Goal: Navigation & Orientation: Find specific page/section

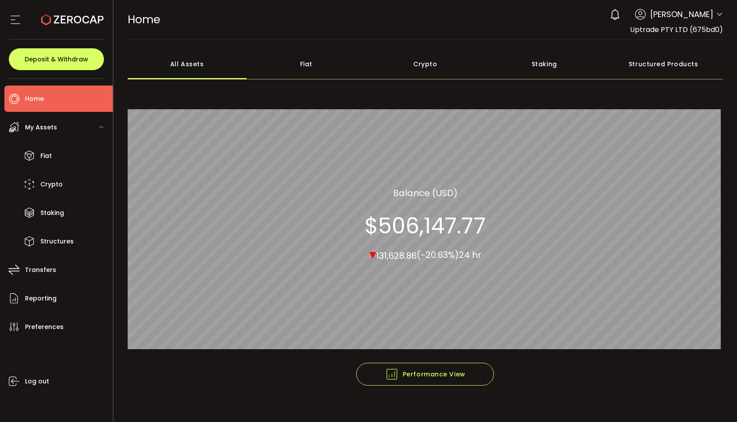
click at [711, 17] on div "0 Tobias Pellio Account Uptrade PTY LTD (675bd0) UT CORP PTY LTD (1843e0) UT IN…" at bounding box center [665, 14] width 118 height 19
click at [725, 14] on header "PDF is being processed and will download to your computer HOME Buy Power $0.00 …" at bounding box center [426, 20] width 624 height 40
click at [718, 14] on icon at bounding box center [719, 14] width 7 height 7
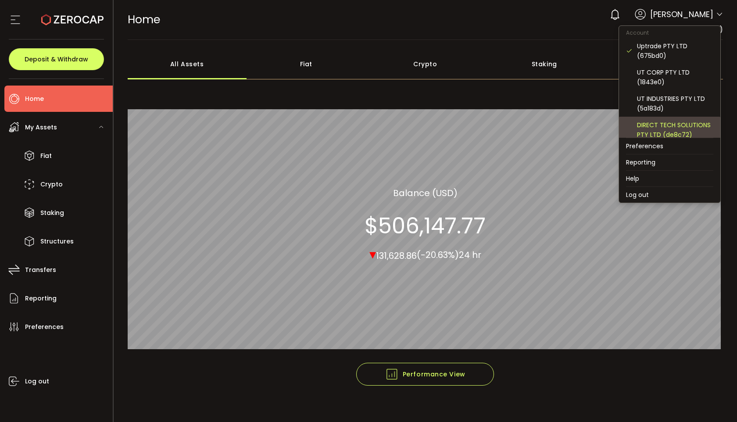
click at [653, 127] on div "DIRECT TECH SOLUTIONS PTY LTD (de8c72)" at bounding box center [675, 129] width 76 height 19
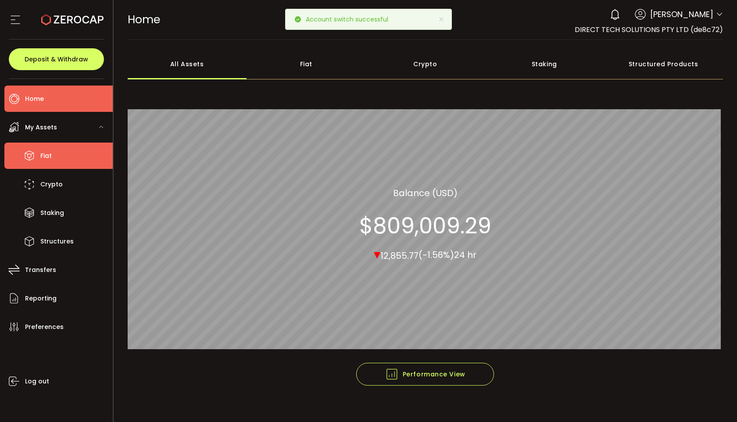
click at [54, 155] on li "Fiat" at bounding box center [58, 156] width 108 height 26
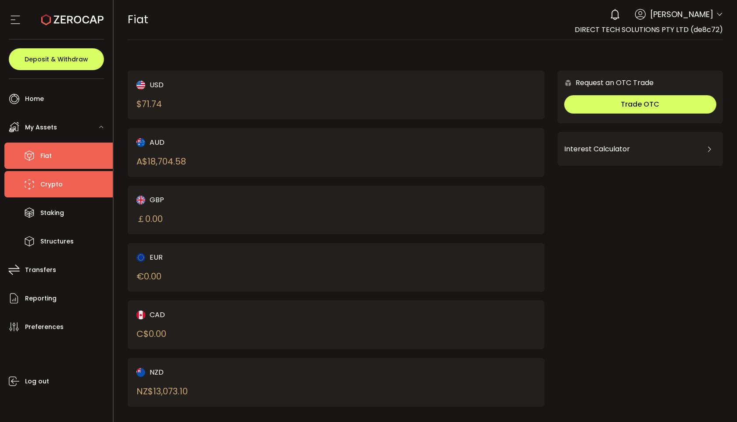
click at [54, 181] on span "Crypto" at bounding box center [51, 184] width 22 height 13
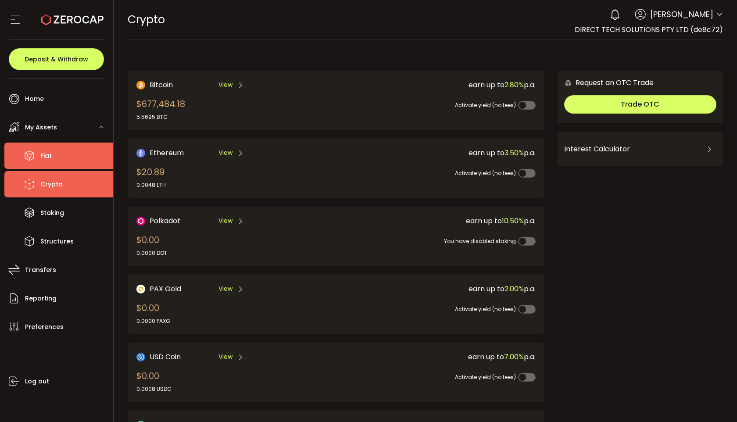
click at [59, 161] on li "Fiat" at bounding box center [58, 156] width 108 height 26
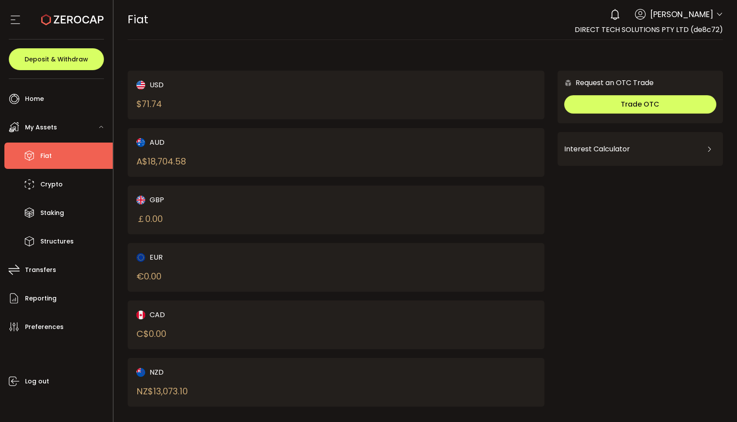
scroll to position [8, 0]
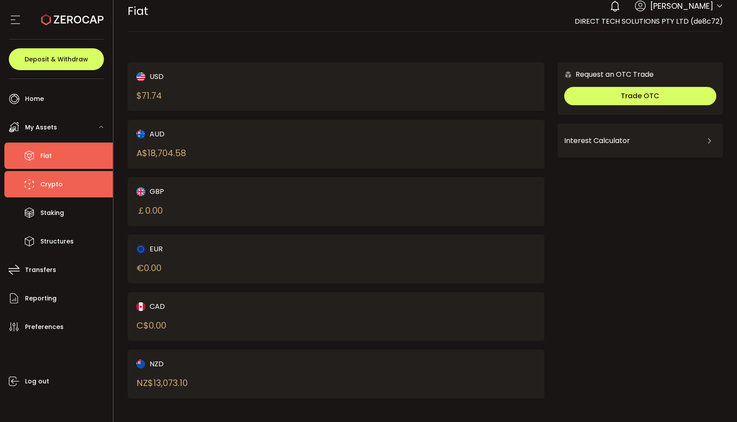
click at [60, 183] on span "Crypto" at bounding box center [51, 184] width 22 height 13
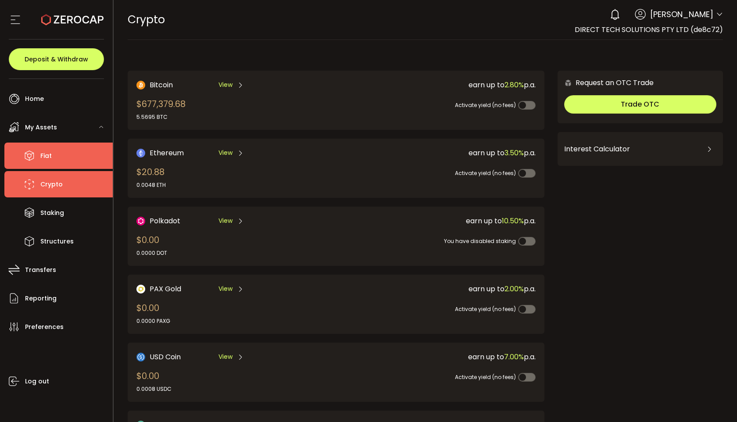
click at [65, 160] on li "Fiat" at bounding box center [58, 156] width 108 height 26
